Goal: Use online tool/utility: Use online tool/utility

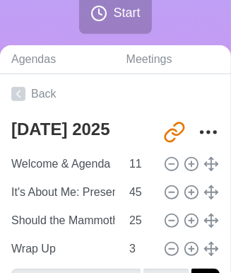
scroll to position [257, 0]
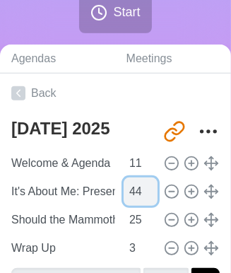
click at [145, 196] on input "44" at bounding box center [141, 191] width 34 height 28
click at [145, 196] on input "43" at bounding box center [141, 191] width 34 height 28
click at [145, 196] on input "42" at bounding box center [141, 191] width 34 height 28
click at [145, 196] on input "41" at bounding box center [141, 191] width 34 height 28
click at [145, 196] on input "40" at bounding box center [141, 191] width 34 height 28
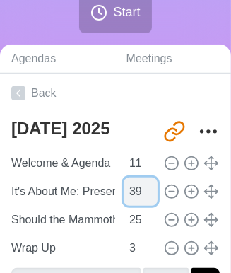
click at [145, 196] on input "39" at bounding box center [141, 191] width 34 height 28
click at [145, 196] on input "38" at bounding box center [141, 191] width 34 height 28
click at [145, 196] on input "37" at bounding box center [141, 191] width 34 height 28
click at [145, 196] on input "36" at bounding box center [141, 191] width 34 height 28
type input "35"
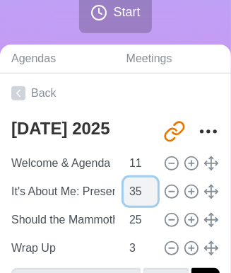
click at [145, 196] on input "35" at bounding box center [141, 191] width 34 height 28
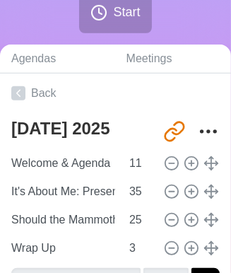
click at [130, 6] on span "Start" at bounding box center [126, 12] width 27 height 19
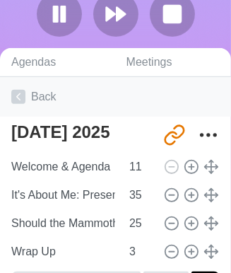
scroll to position [0, 0]
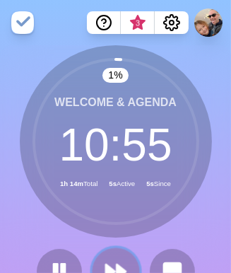
click at [116, 257] on button at bounding box center [115, 270] width 47 height 47
